Goal: Task Accomplishment & Management: Manage account settings

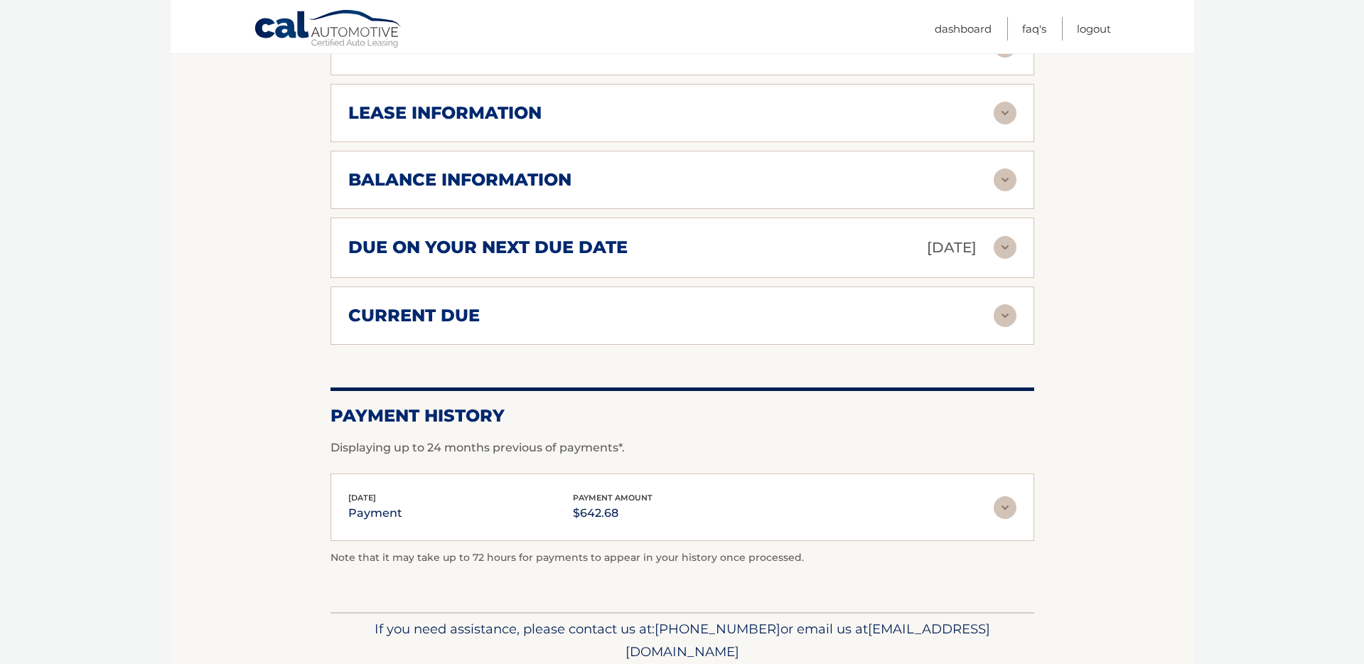
scroll to position [796, 0]
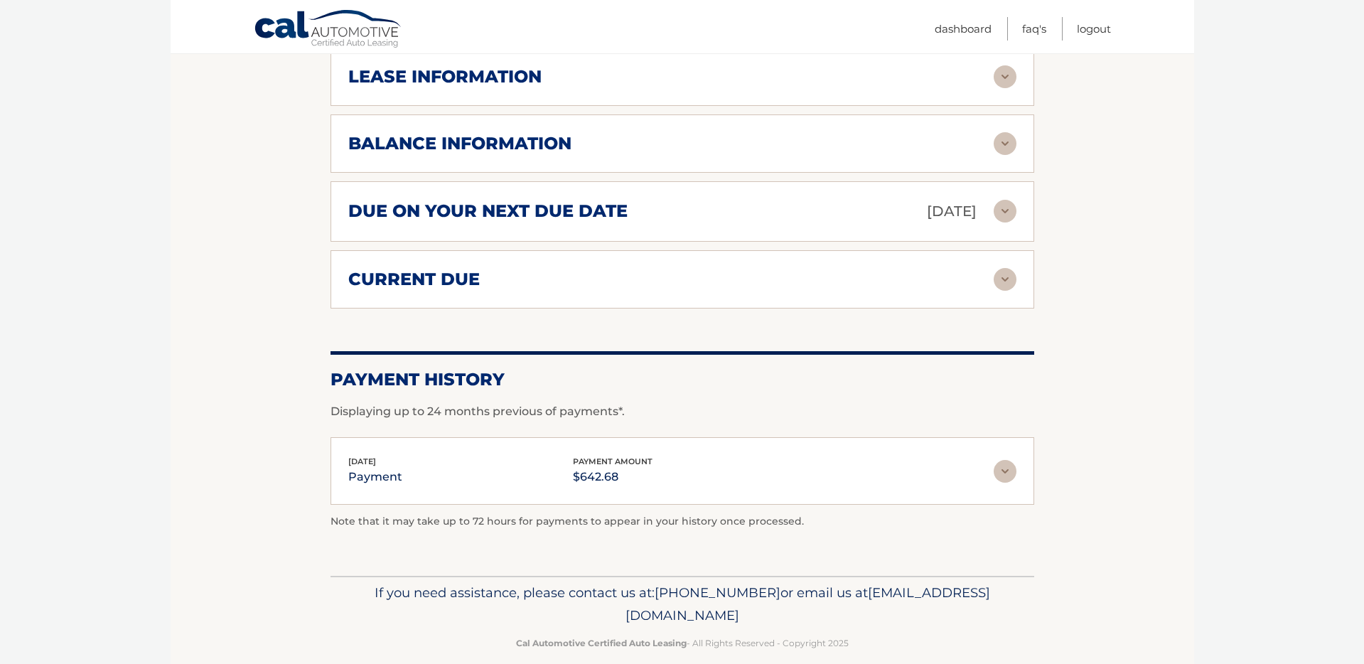
click at [1000, 460] on img at bounding box center [1005, 471] width 23 height 23
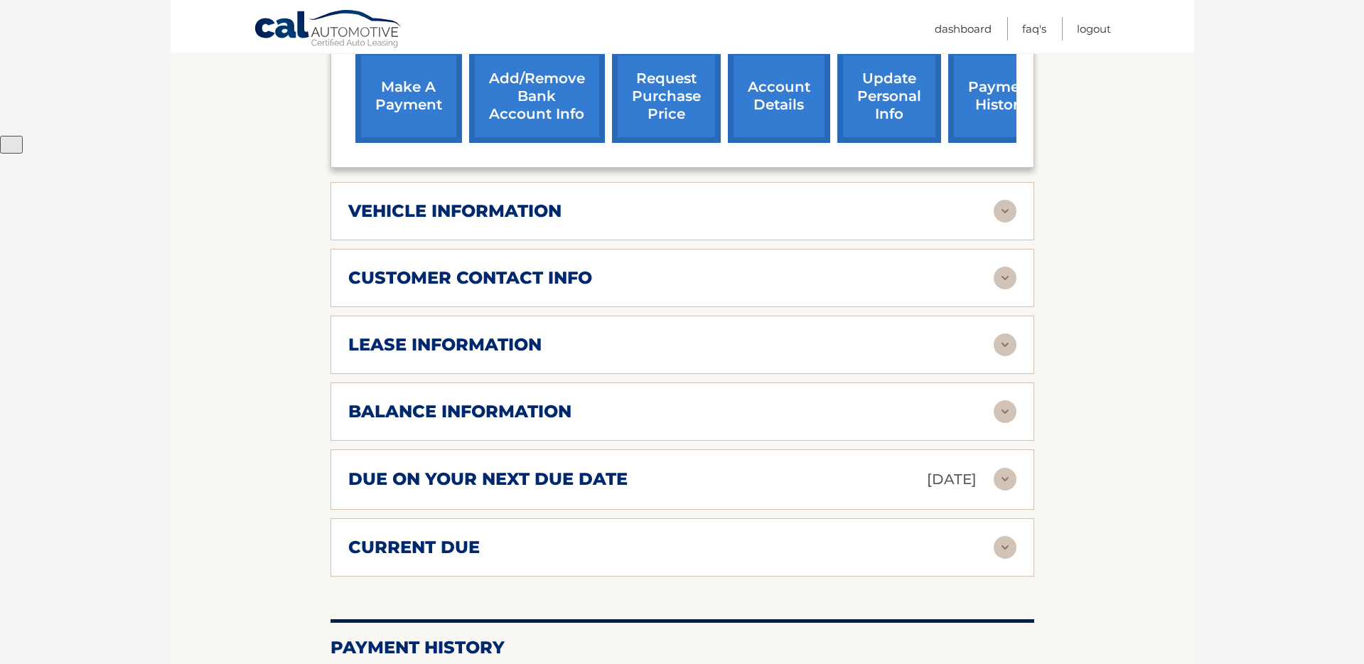
scroll to position [392, 0]
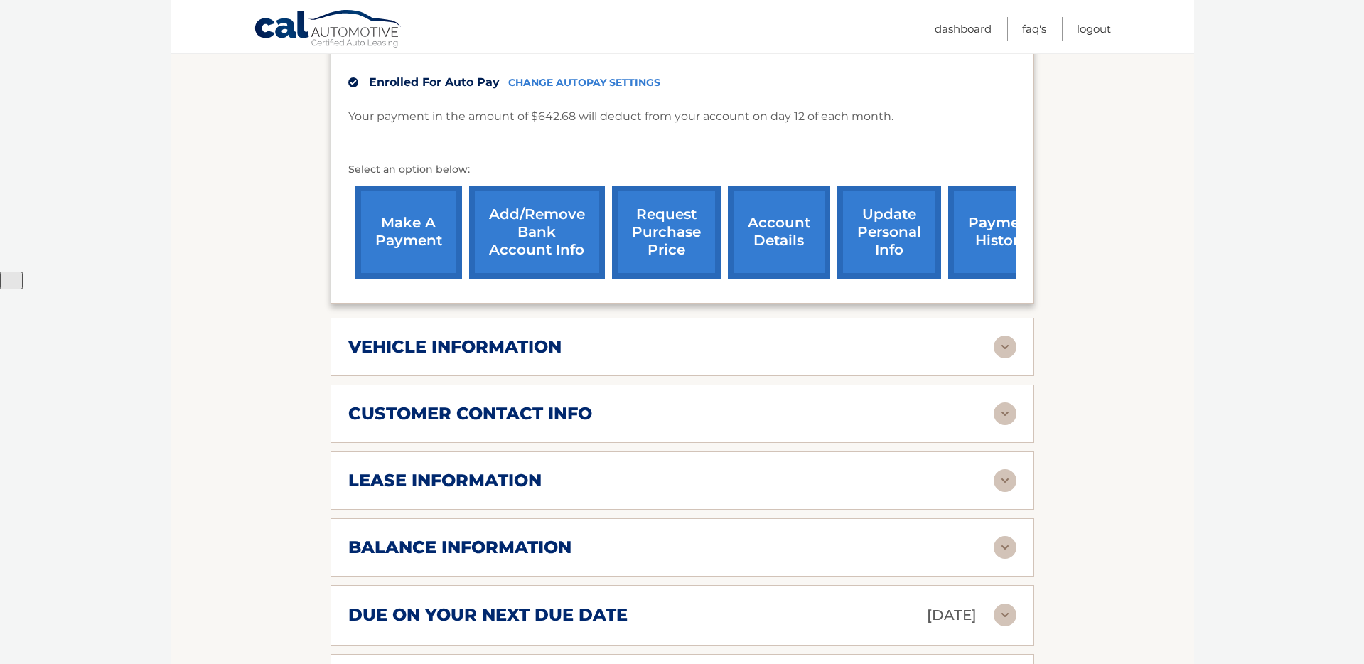
click at [546, 187] on link "Add/Remove bank account info" at bounding box center [537, 232] width 136 height 93
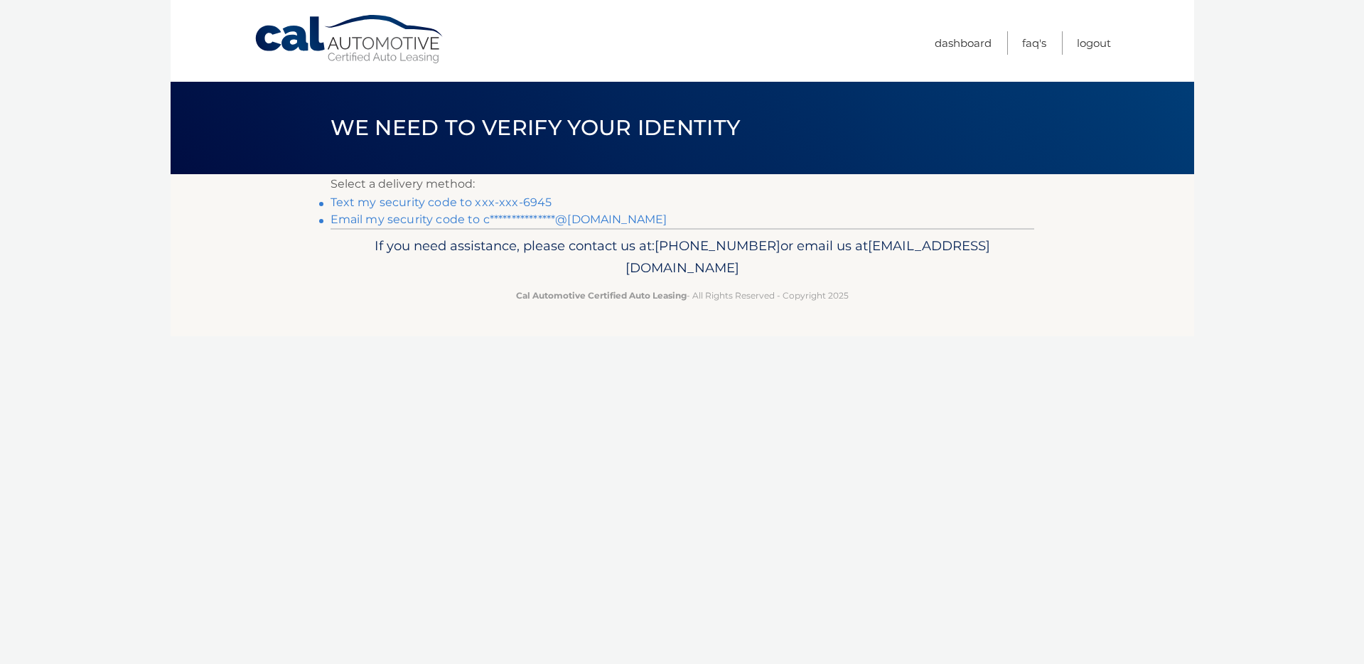
click at [449, 199] on link "Text my security code to xxx-xxx-6945" at bounding box center [442, 202] width 222 height 14
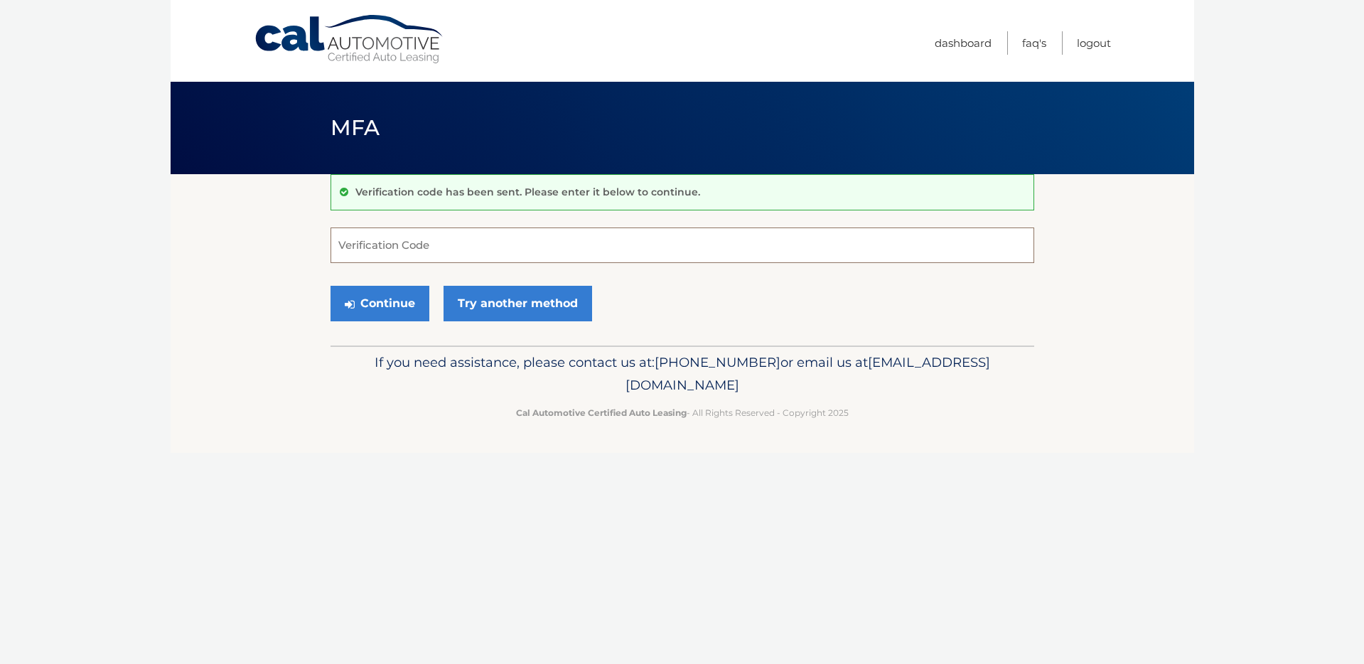
click at [458, 246] on input "Verification Code" at bounding box center [683, 245] width 704 height 36
type input "773436"
click at [404, 310] on button "Continue" at bounding box center [380, 304] width 99 height 36
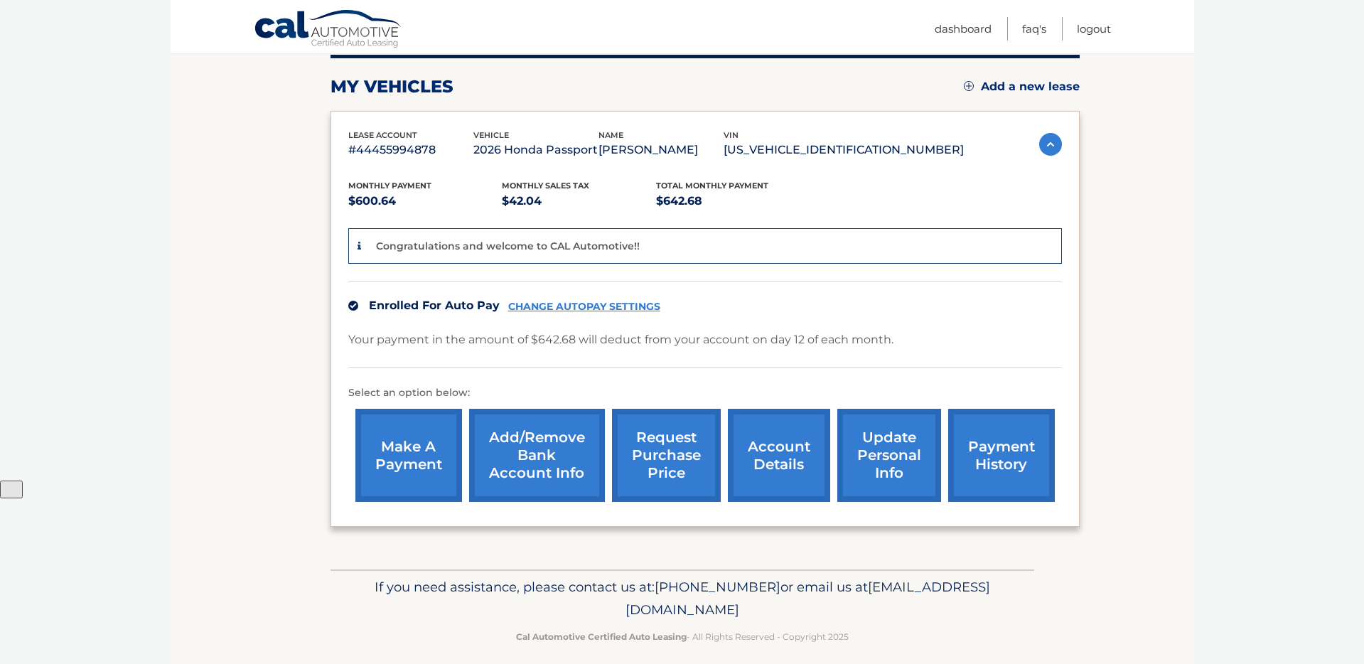
scroll to position [197, 0]
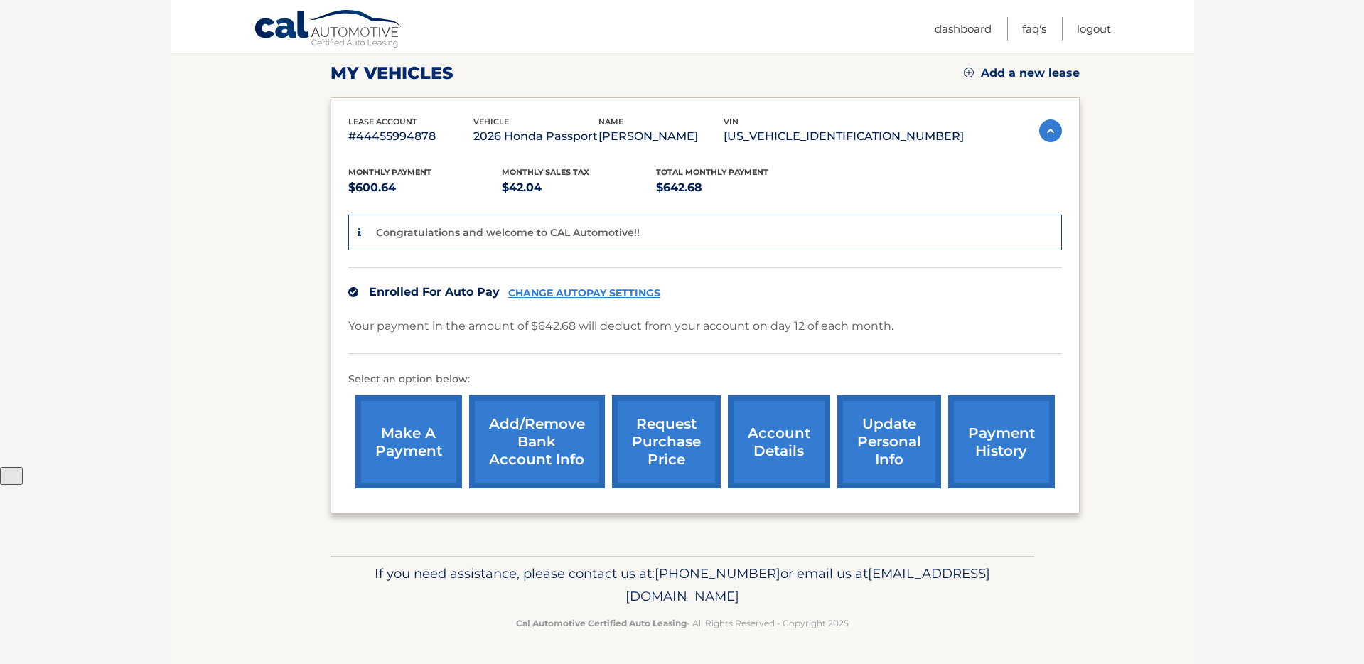
click at [574, 291] on link "CHANGE AUTOPAY SETTINGS" at bounding box center [584, 293] width 152 height 12
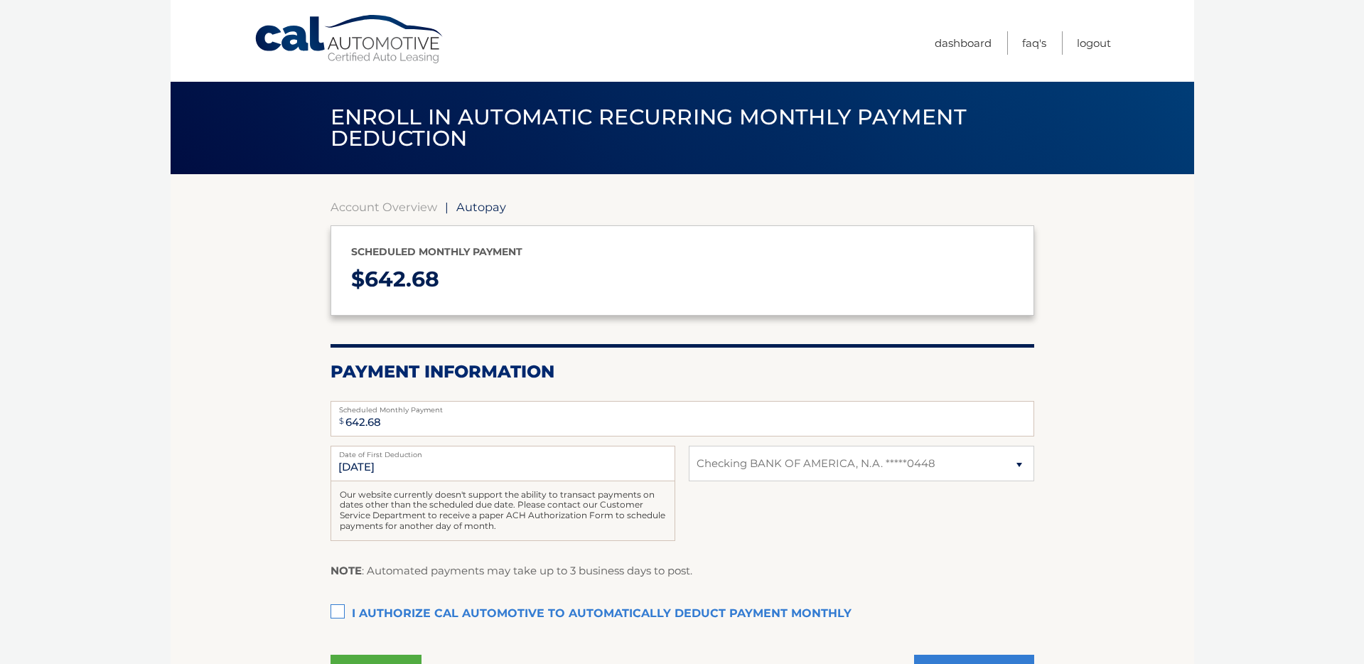
select select "NjZlMjIyMDMtODZmYy00MzVkLWI2MjQtMmY0MjVhMDAwYjY1"
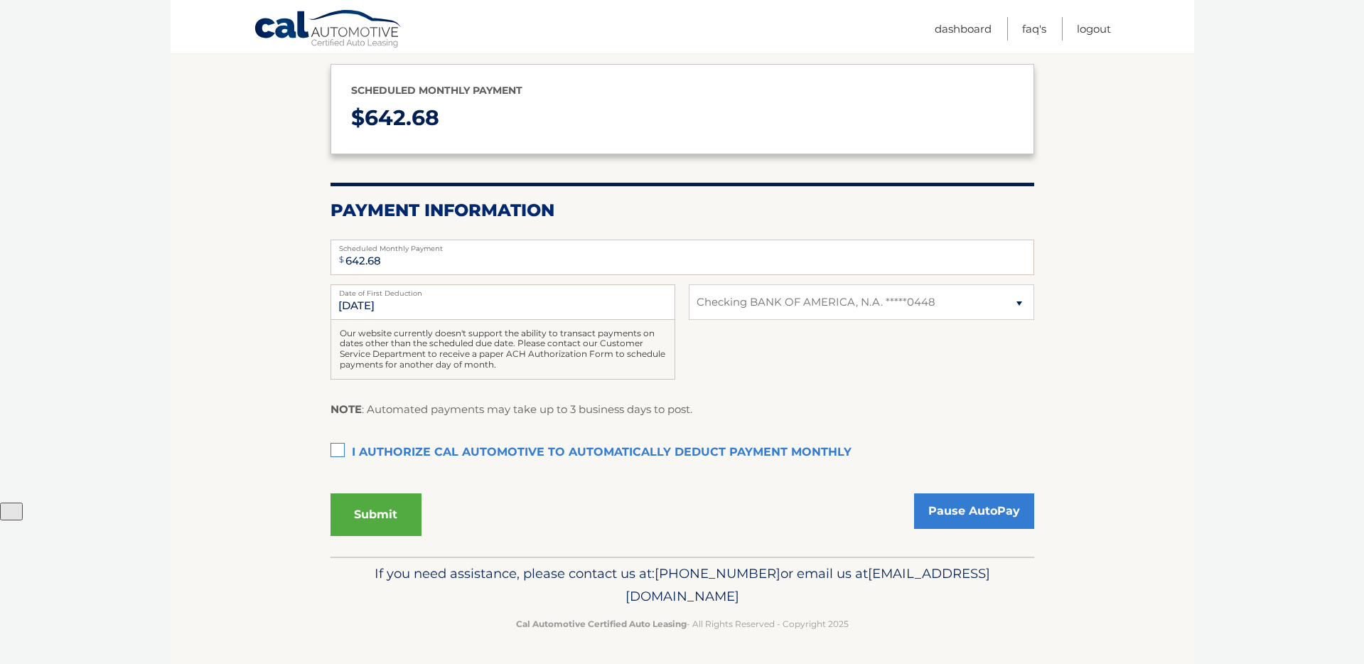
scroll to position [161, 0]
click at [336, 447] on label "I authorize cal automotive to automatically deduct payment monthly This checkbo…" at bounding box center [683, 453] width 704 height 28
click at [0, 0] on input "I authorize cal automotive to automatically deduct payment monthly This checkbo…" at bounding box center [0, 0] width 0 height 0
click at [361, 513] on button "Submit" at bounding box center [376, 515] width 91 height 43
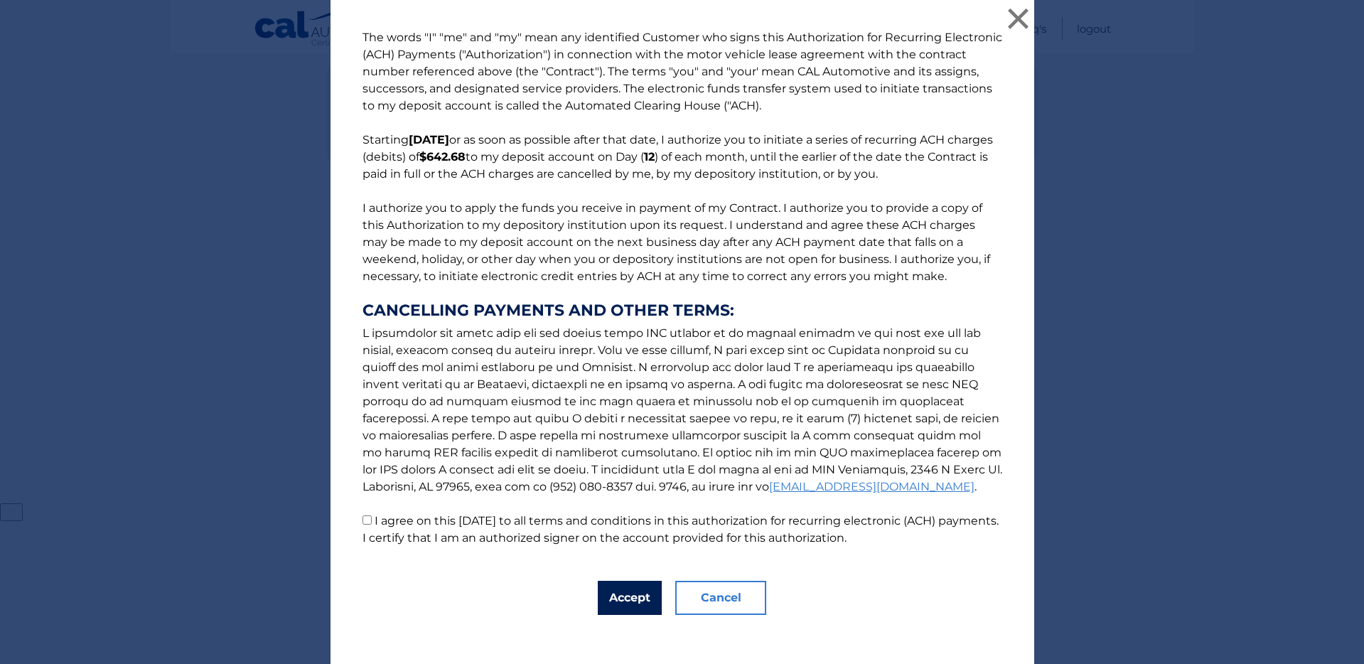
click at [618, 602] on button "Accept" at bounding box center [630, 598] width 64 height 34
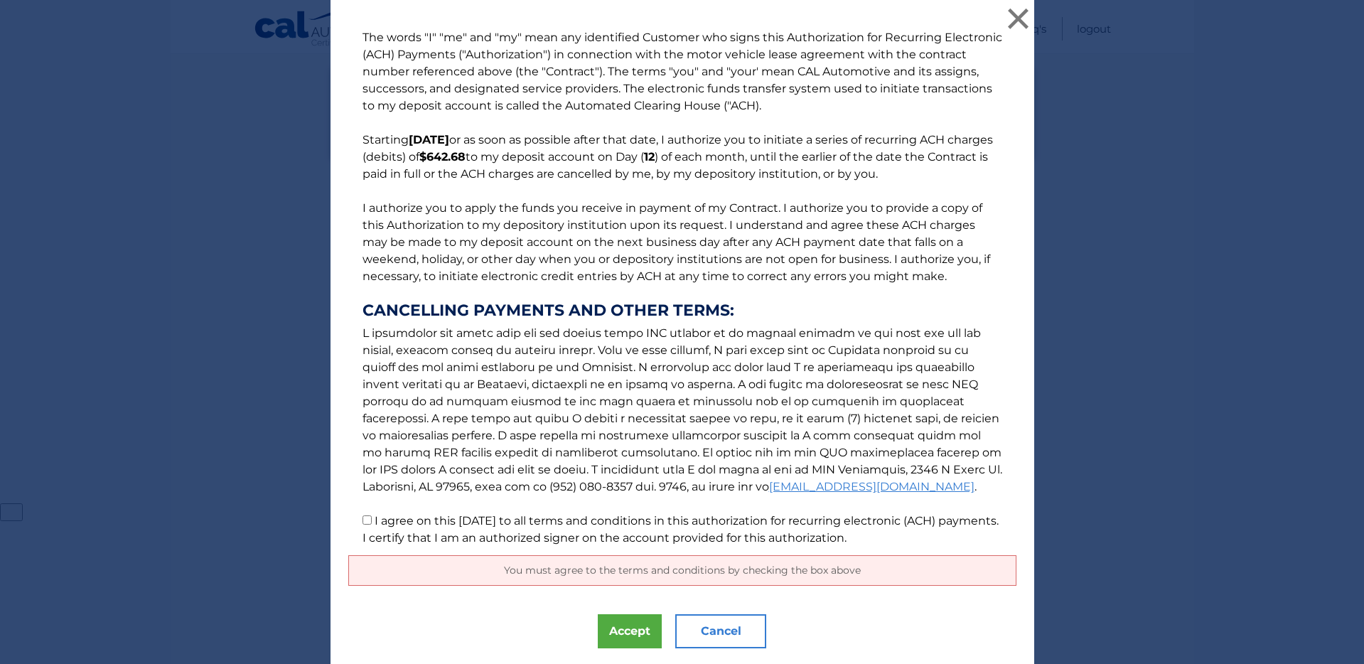
click at [365, 515] on input "I agree on this [DATE] to all terms and conditions in this authorization for re…" at bounding box center [367, 519] width 9 height 9
checkbox input "true"
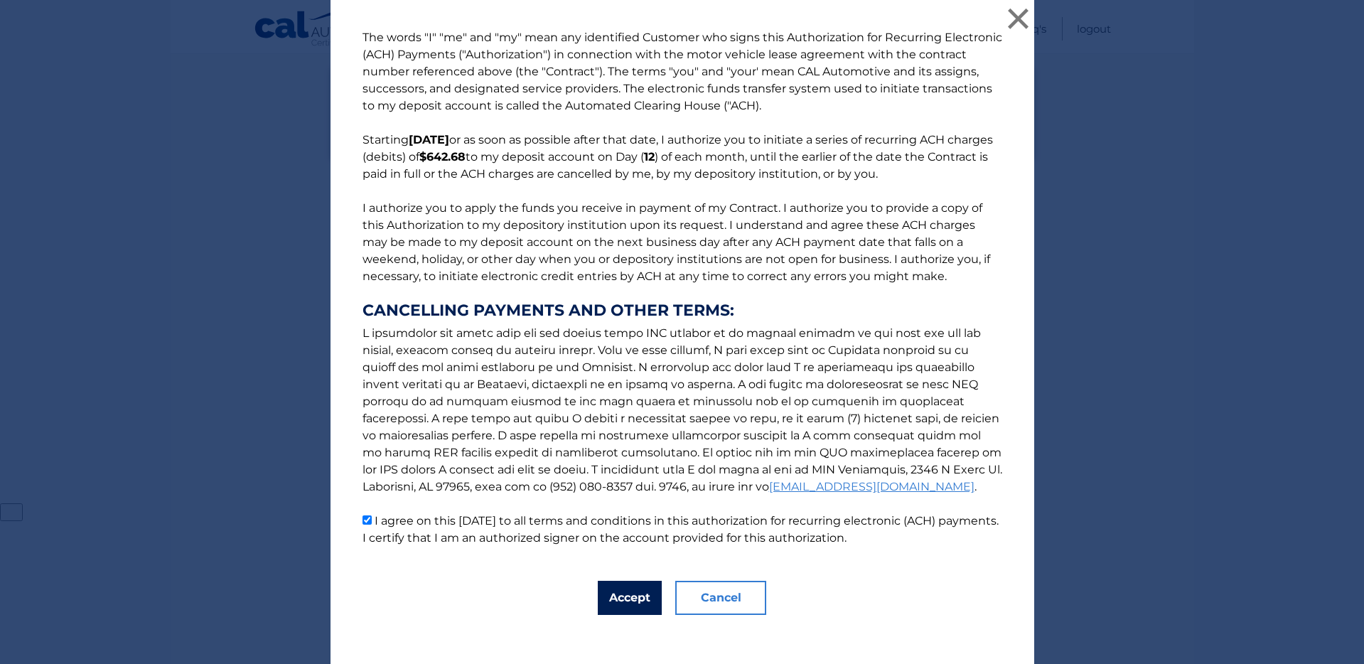
click at [613, 602] on button "Accept" at bounding box center [630, 598] width 64 height 34
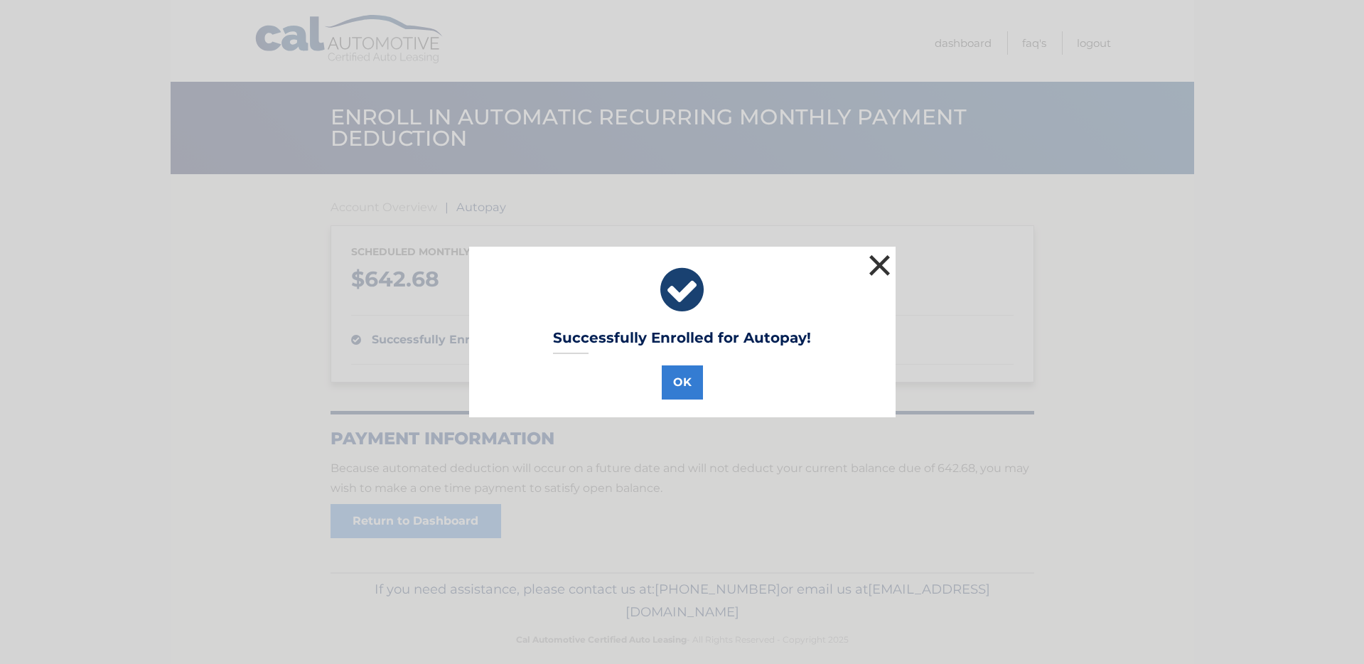
click at [874, 261] on button "×" at bounding box center [880, 265] width 28 height 28
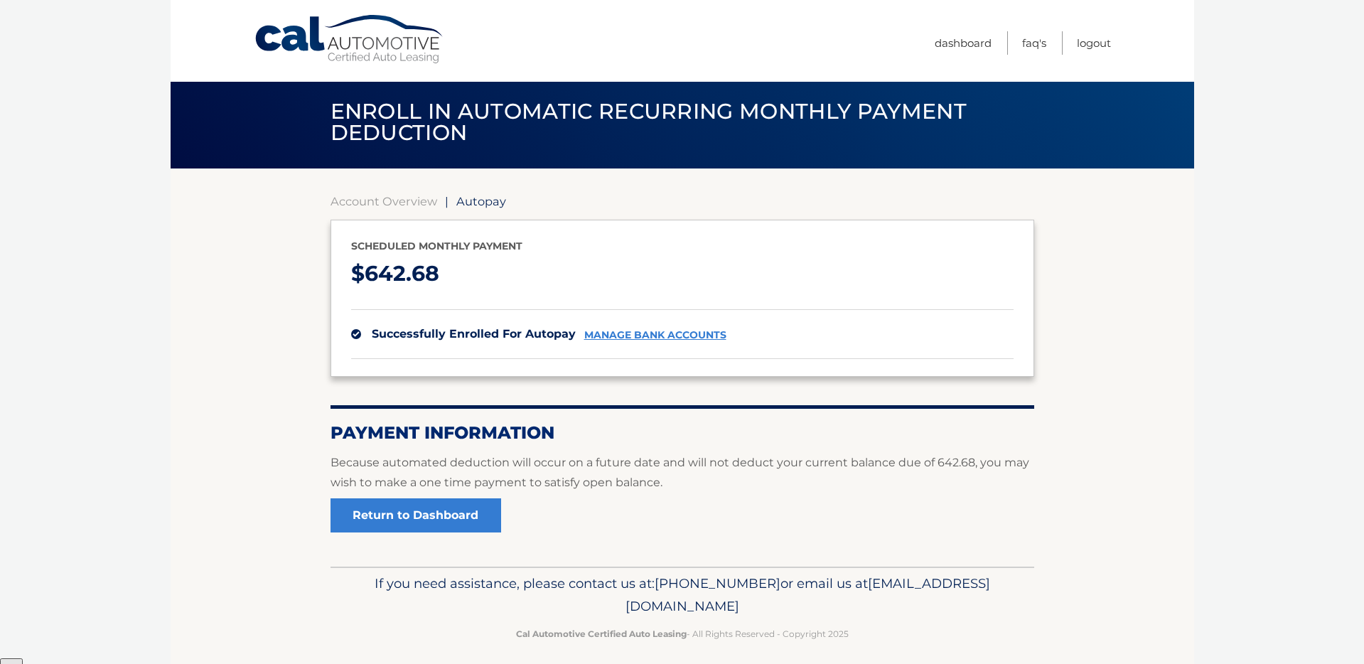
scroll to position [9, 0]
